Goal: Task Accomplishment & Management: Complete application form

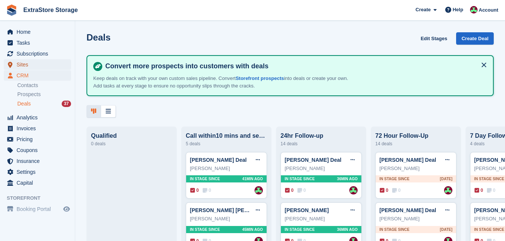
click at [27, 66] on span "Sites" at bounding box center [39, 64] width 45 height 11
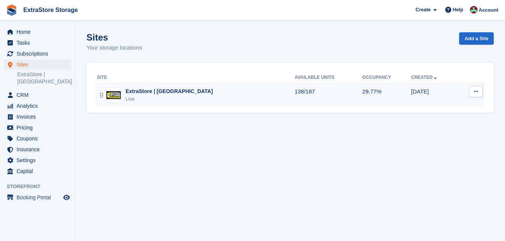
click at [294, 94] on td "138/187" at bounding box center [328, 94] width 68 height 23
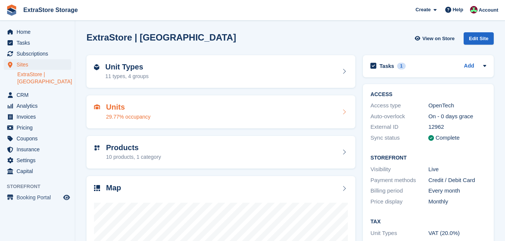
click at [200, 107] on div "Units 29.77% occupancy" at bounding box center [221, 112] width 254 height 18
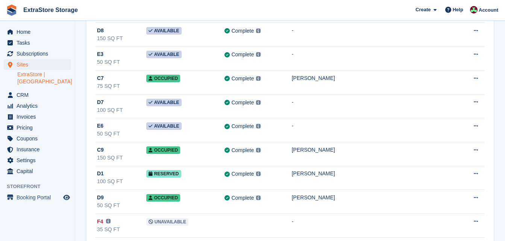
scroll to position [601, 0]
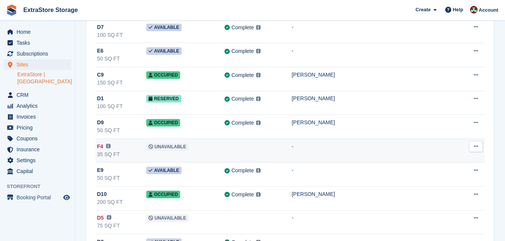
drag, startPoint x: 174, startPoint y: 146, endPoint x: 168, endPoint y: 151, distance: 7.5
click at [168, 151] on span "Unavailable" at bounding box center [167, 147] width 42 height 8
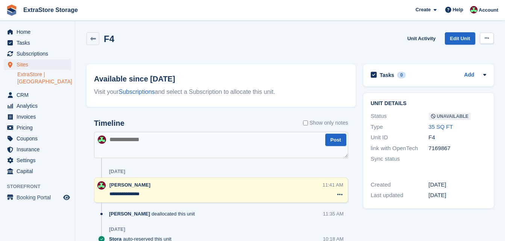
click at [486, 36] on icon at bounding box center [486, 38] width 4 height 5
click at [462, 51] on p "Make Available" at bounding box center [457, 53] width 65 height 10
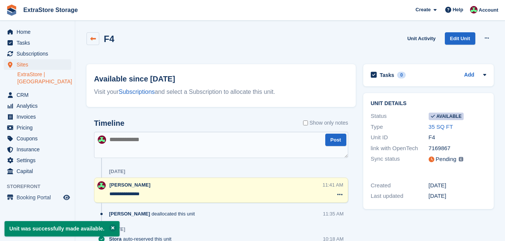
click at [95, 40] on icon at bounding box center [93, 39] width 6 height 6
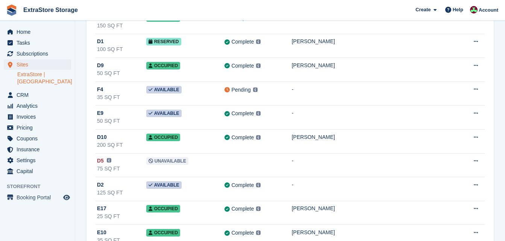
scroll to position [676, 0]
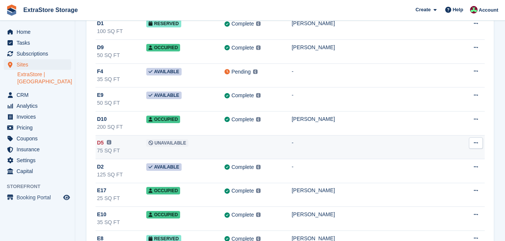
click at [168, 141] on span "Unavailable" at bounding box center [167, 143] width 42 height 8
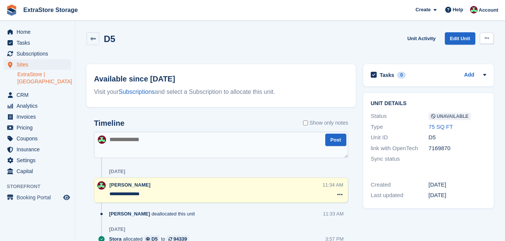
click at [489, 38] on button at bounding box center [486, 38] width 14 height 11
click at [452, 54] on p "Make Available" at bounding box center [457, 53] width 65 height 10
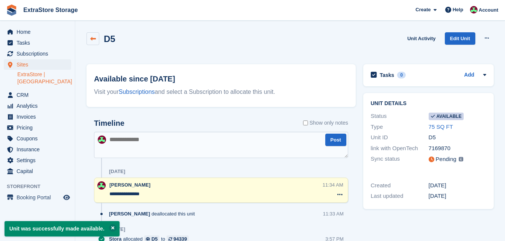
click at [93, 41] on icon at bounding box center [93, 39] width 6 height 6
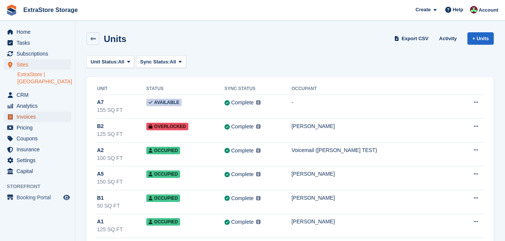
click at [42, 112] on span "Invoices" at bounding box center [39, 117] width 45 height 11
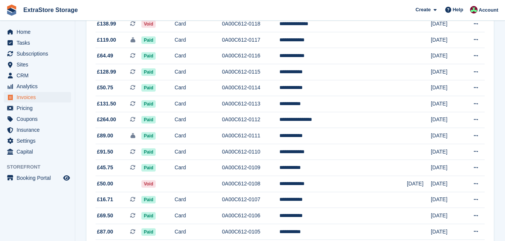
scroll to position [601, 0]
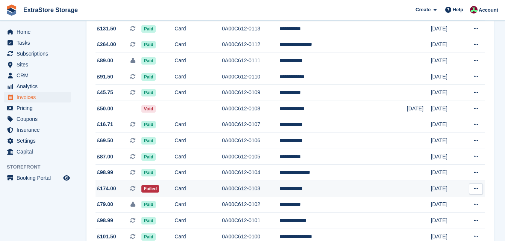
click at [173, 188] on td "Failed" at bounding box center [157, 189] width 33 height 16
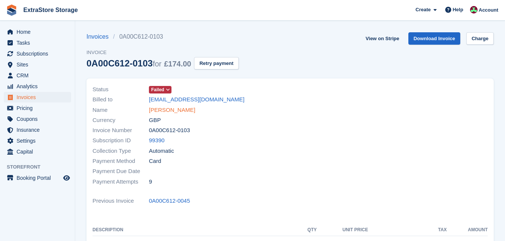
click at [168, 108] on link "[PERSON_NAME]" at bounding box center [172, 110] width 46 height 9
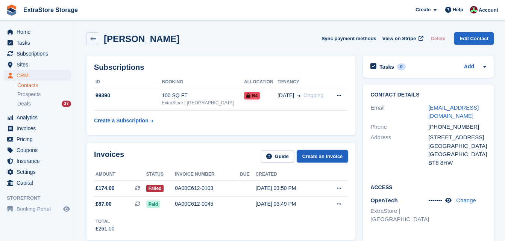
click at [324, 155] on link "Create an Invoice" at bounding box center [322, 156] width 51 height 12
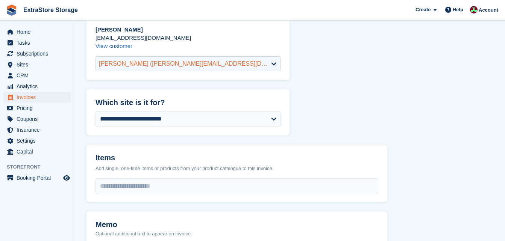
scroll to position [75, 0]
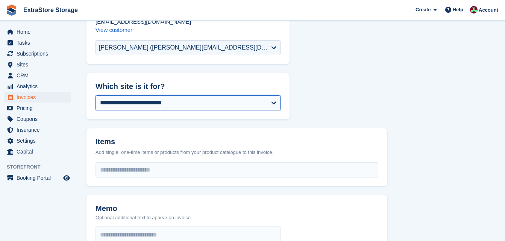
click at [132, 106] on select "**********" at bounding box center [187, 102] width 185 height 15
select select "****"
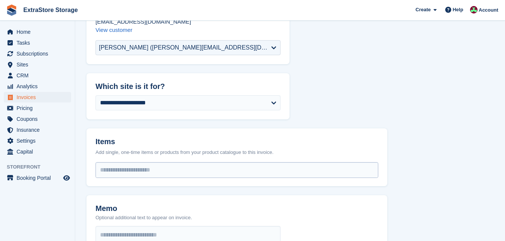
click at [129, 166] on input "select-one" at bounding box center [237, 170] width 282 height 15
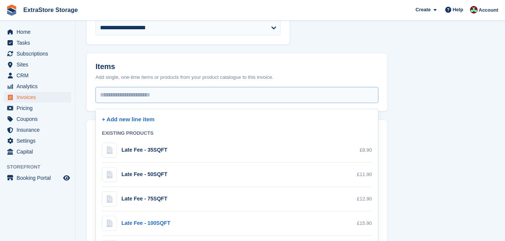
click at [157, 225] on div "Late Fee - 100SQFT" at bounding box center [145, 223] width 49 height 8
select select "***"
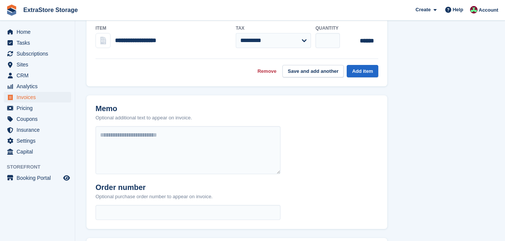
scroll to position [225, 0]
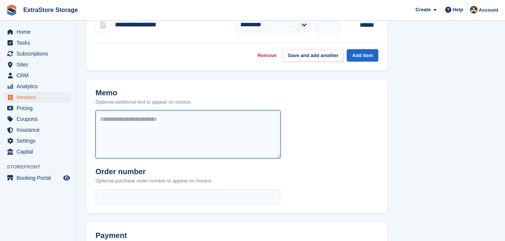
click at [112, 118] on textarea at bounding box center [187, 134] width 185 height 48
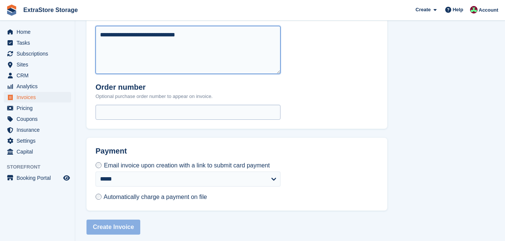
scroll to position [315, 0]
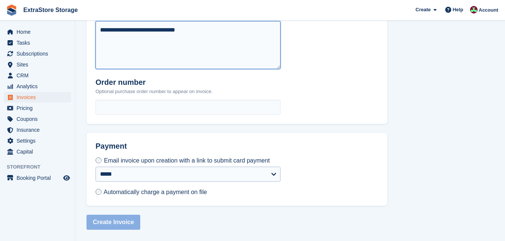
type textarea "**********"
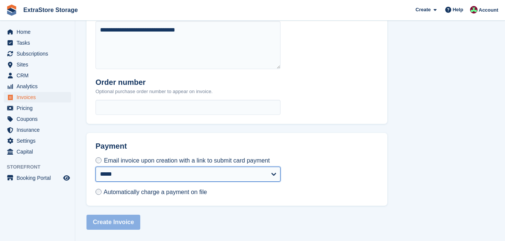
click at [127, 171] on select "**********" at bounding box center [187, 174] width 185 height 15
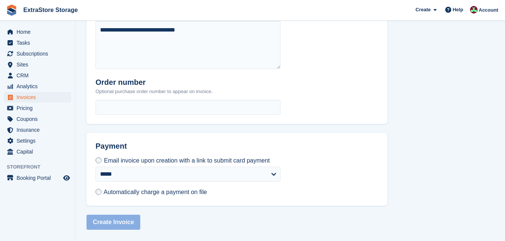
click at [119, 191] on span "Automatically charge a payment on file" at bounding box center [155, 192] width 103 height 6
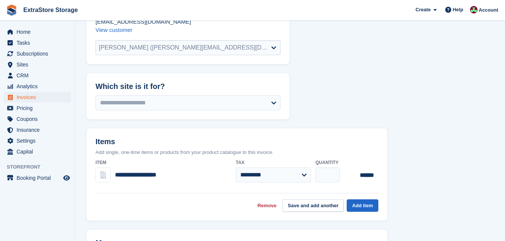
scroll to position [150, 0]
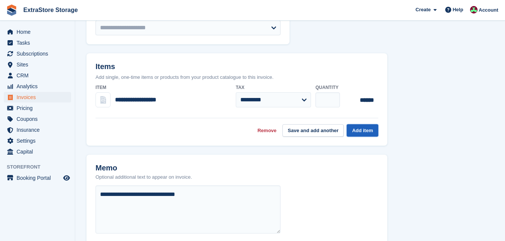
click at [353, 130] on button "Add item" at bounding box center [362, 130] width 32 height 12
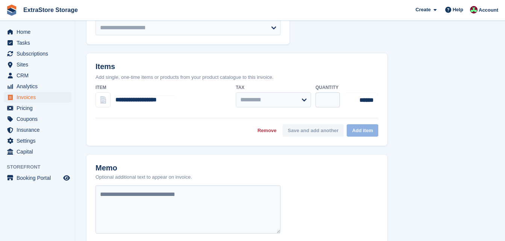
select select "******"
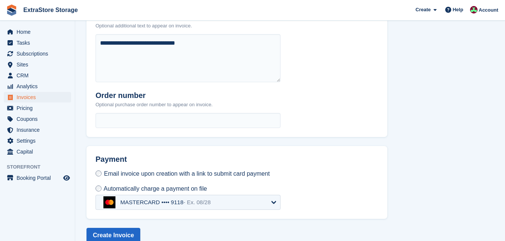
scroll to position [314, 0]
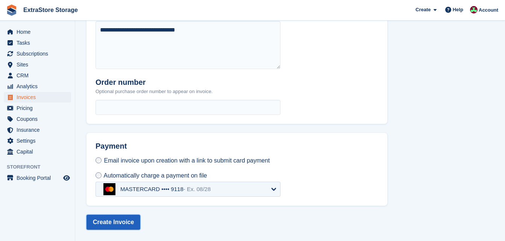
click at [120, 222] on button "Create Invoice" at bounding box center [113, 222] width 54 height 15
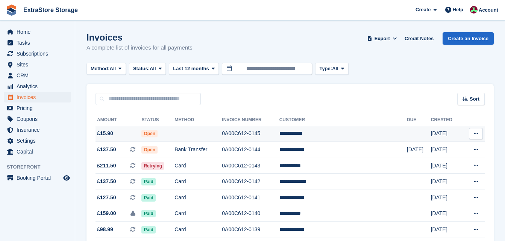
click at [174, 129] on td "Open" at bounding box center [157, 134] width 33 height 16
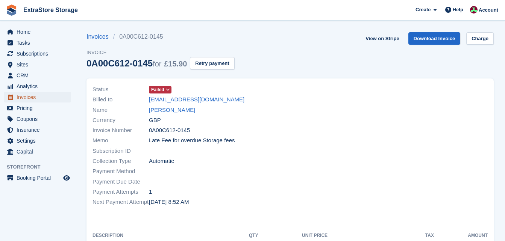
click at [39, 95] on span "Invoices" at bounding box center [39, 97] width 45 height 11
